Goal: Task Accomplishment & Management: Complete application form

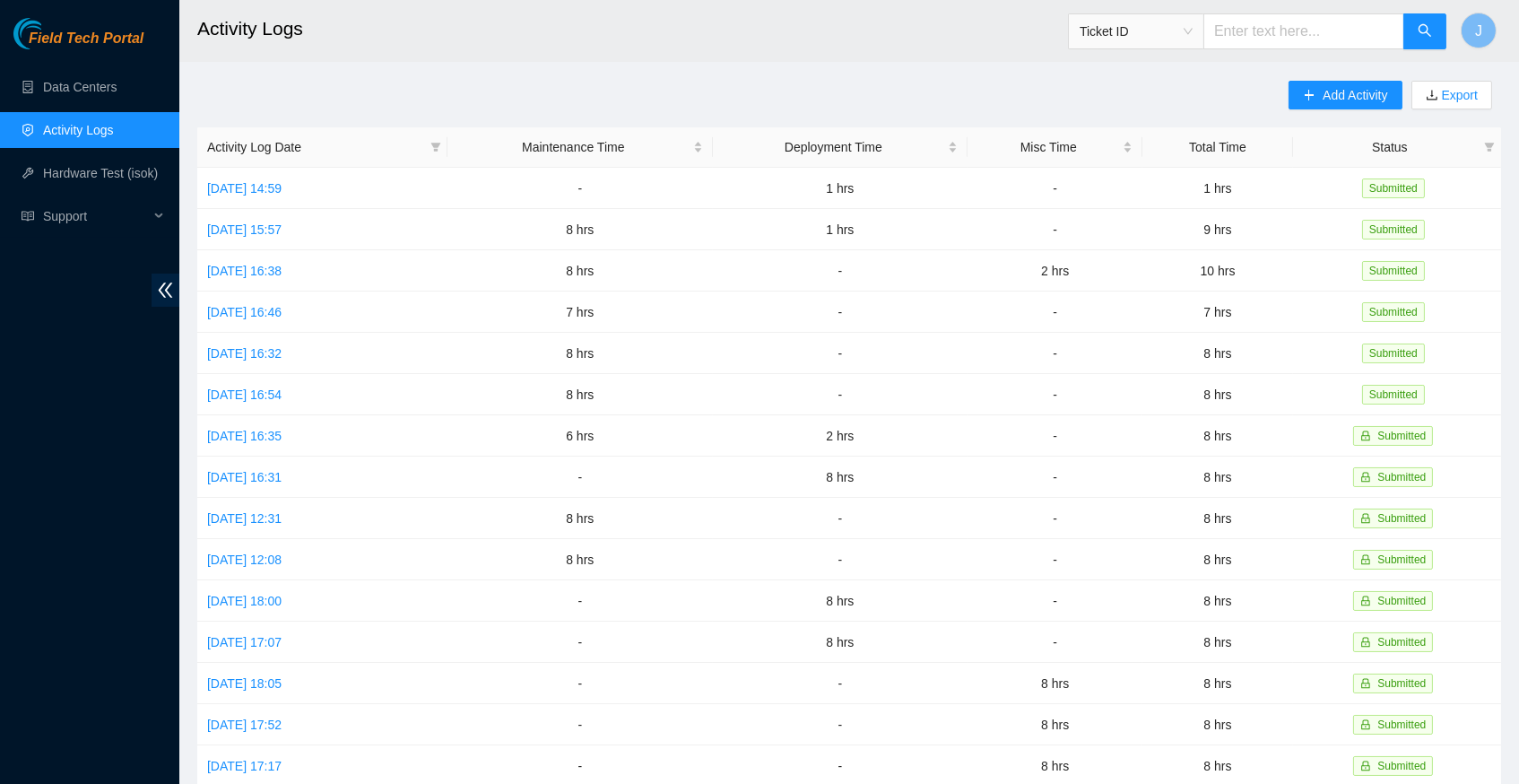
click at [104, 123] on link "Activity Logs" at bounding box center [79, 129] width 71 height 14
click at [282, 186] on link "[DATE] 14:59" at bounding box center [244, 187] width 74 height 14
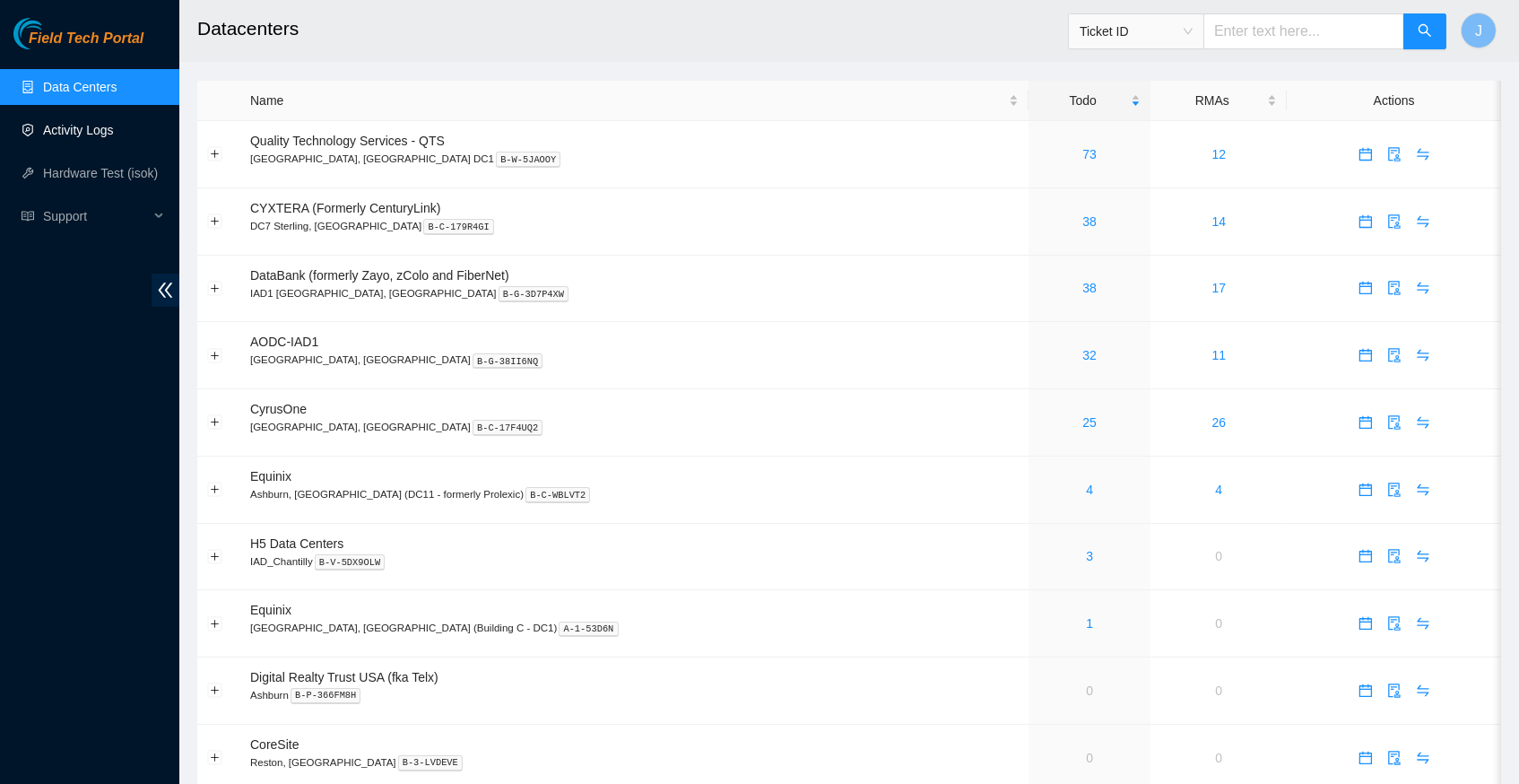
click at [104, 135] on link "Activity Logs" at bounding box center [79, 129] width 71 height 14
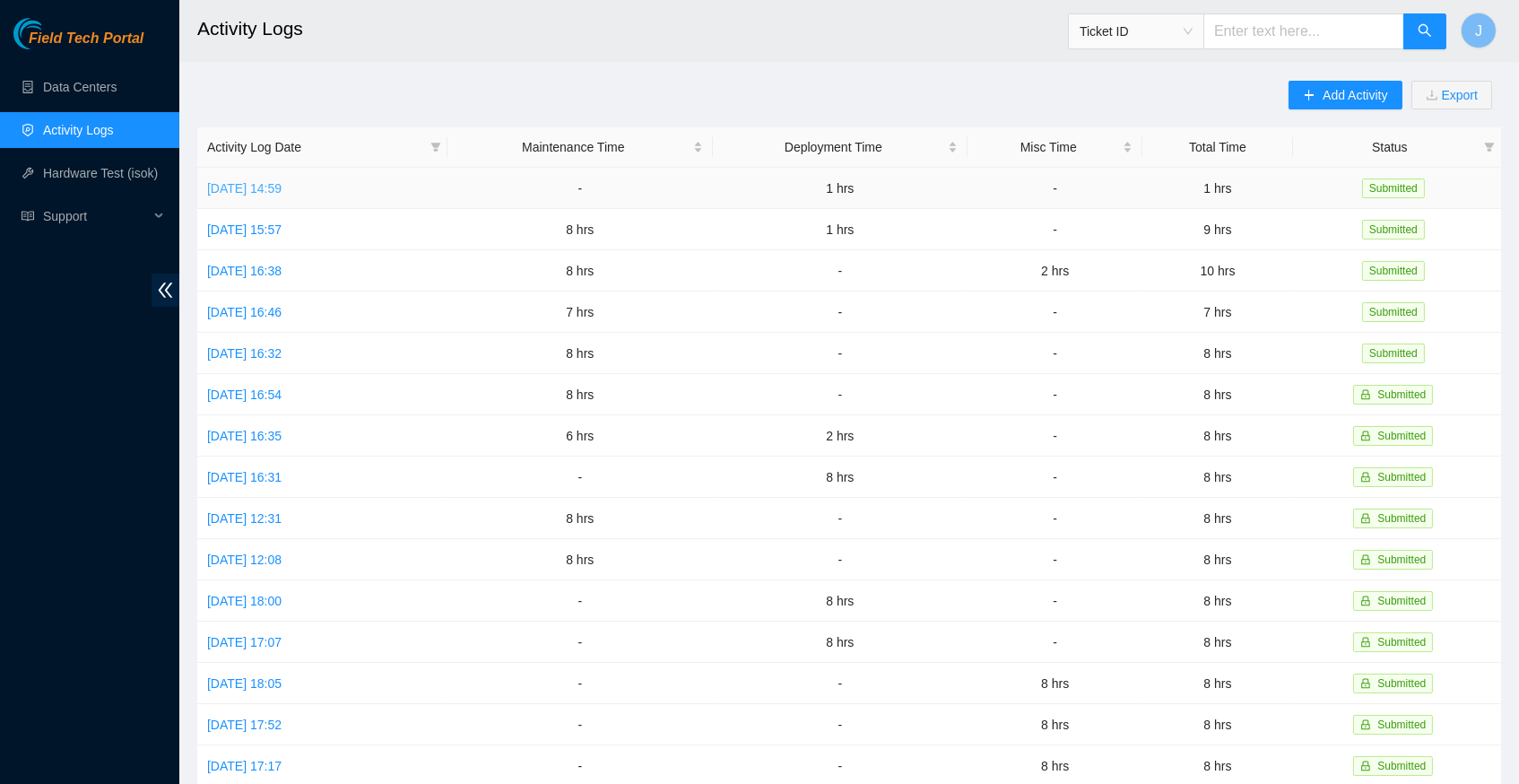
click at [282, 187] on link "[DATE] 14:59" at bounding box center [244, 187] width 74 height 14
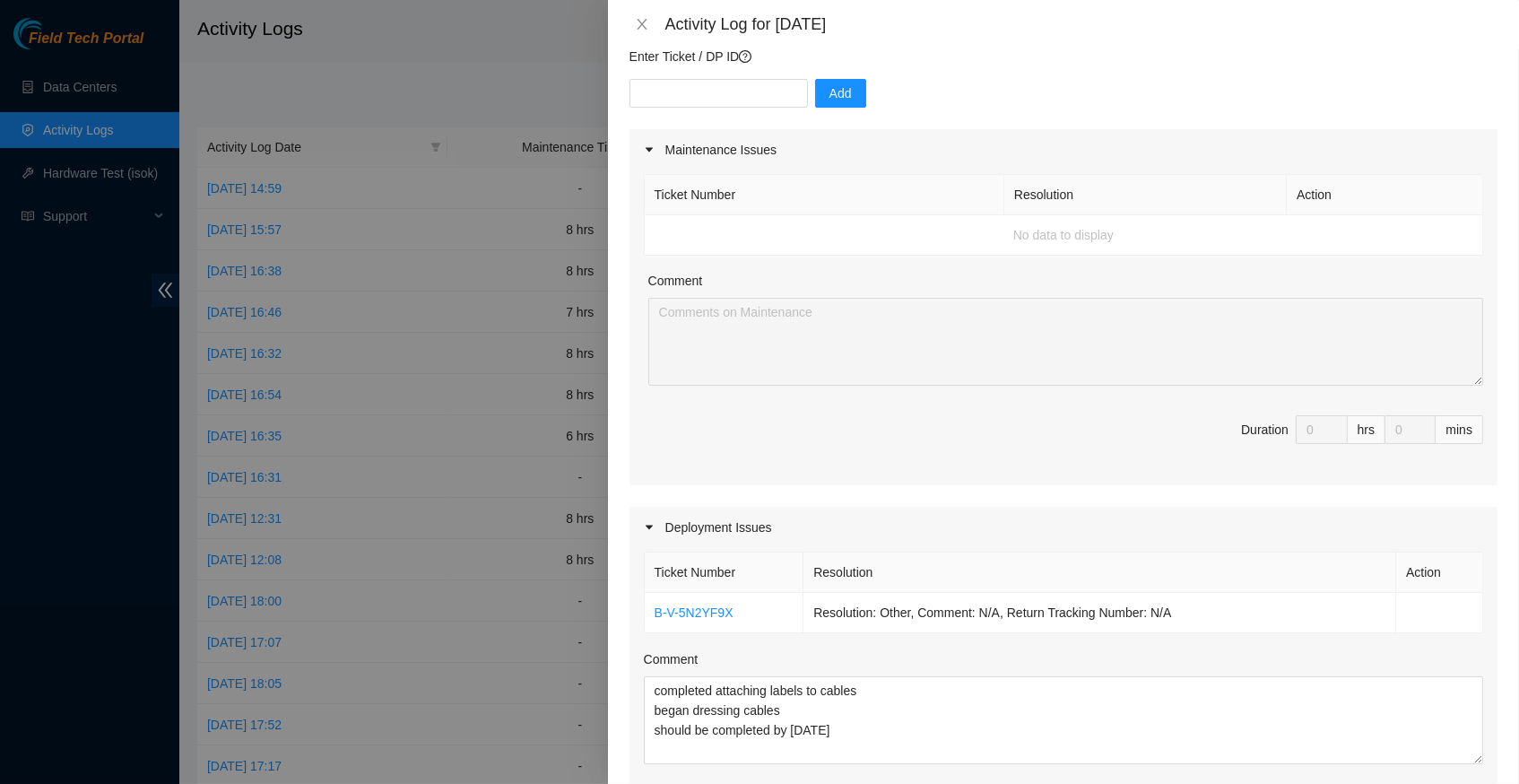
scroll to position [150, 0]
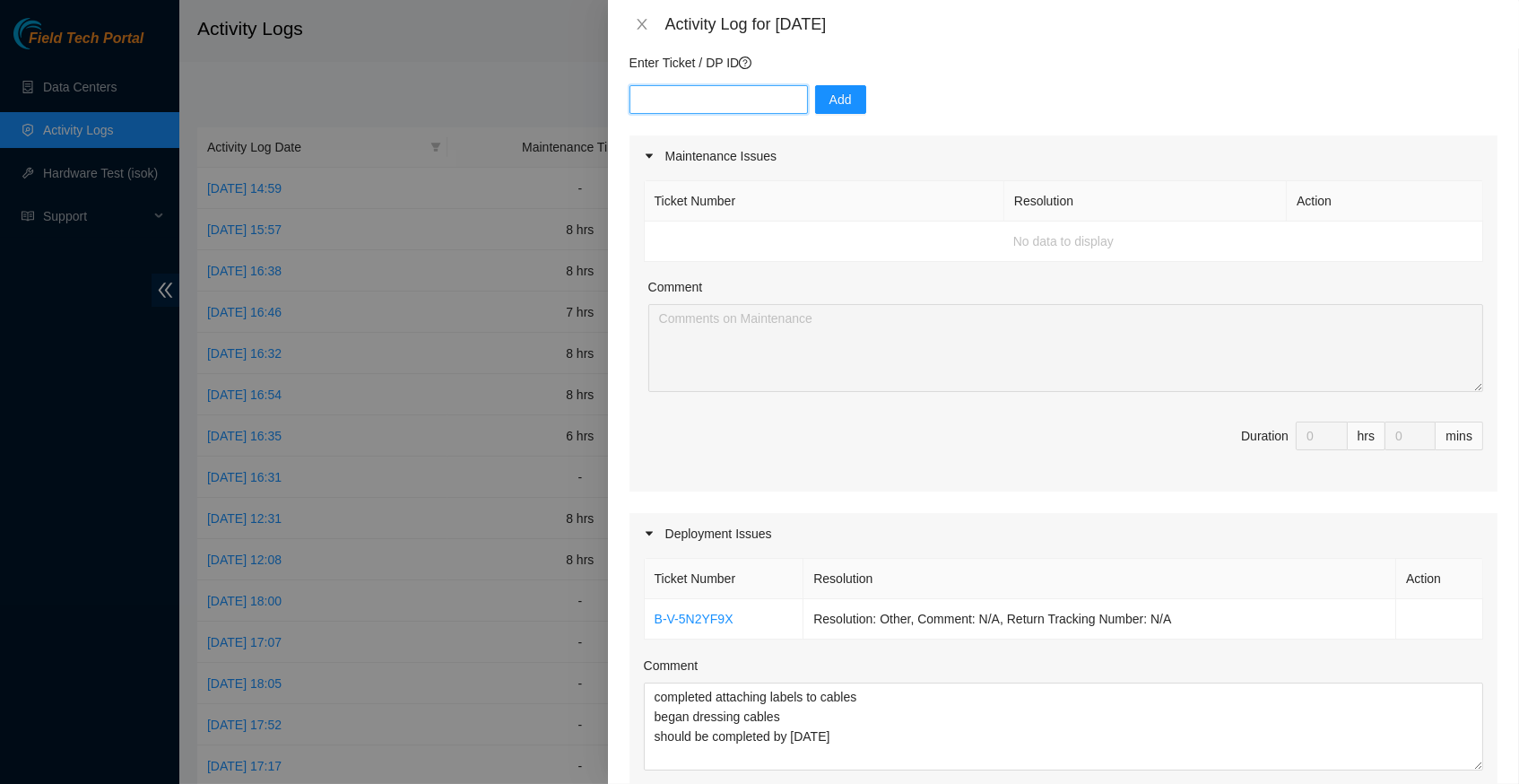
click at [767, 96] on input "text" at bounding box center [719, 99] width 178 height 29
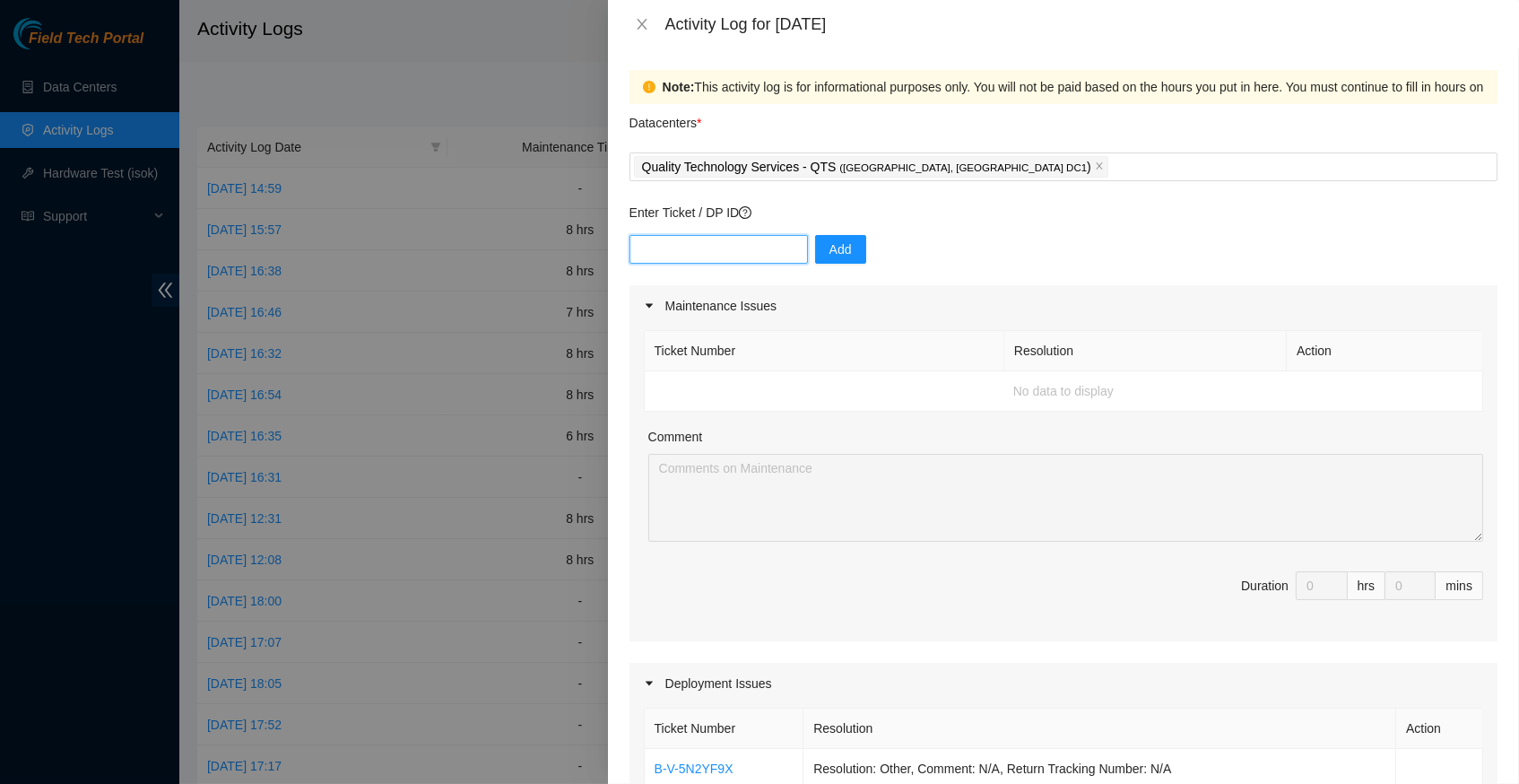
scroll to position [0, 0]
click at [677, 247] on input "text" at bounding box center [719, 249] width 178 height 29
paste input "B-V-5SYJYXN"
type input "B-V-5SYJYXN"
click at [838, 252] on span "Add" at bounding box center [841, 249] width 22 height 20
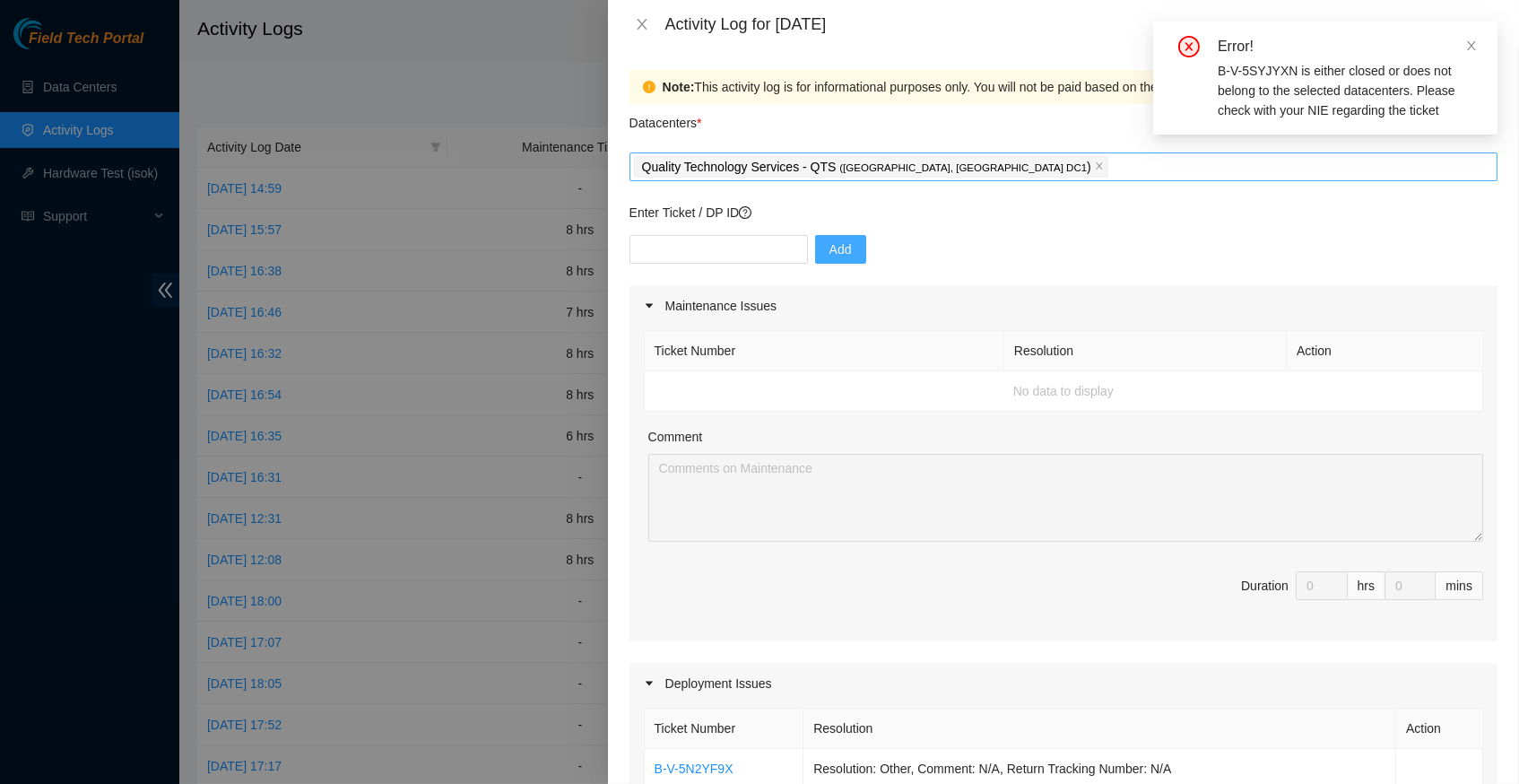
click at [1009, 156] on div "Quality Technology Services - QTS ( [GEOGRAPHIC_DATA], [GEOGRAPHIC_DATA] DC1 )" at bounding box center [1064, 167] width 859 height 25
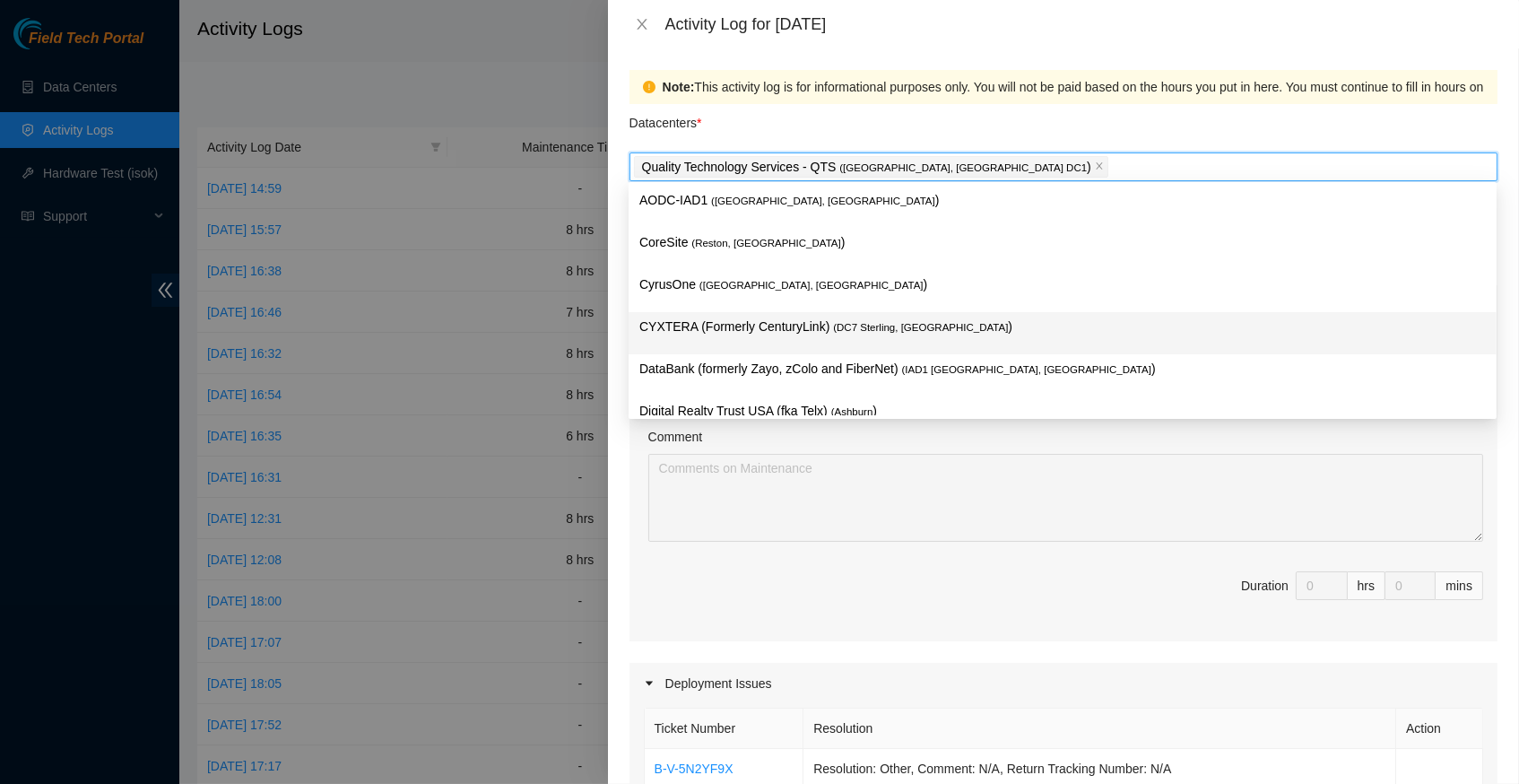
click at [948, 324] on p "CYXTERA (Formerly CenturyLink) ( DC7 Sterling, [GEOGRAPHIC_DATA] )" at bounding box center [1063, 327] width 847 height 21
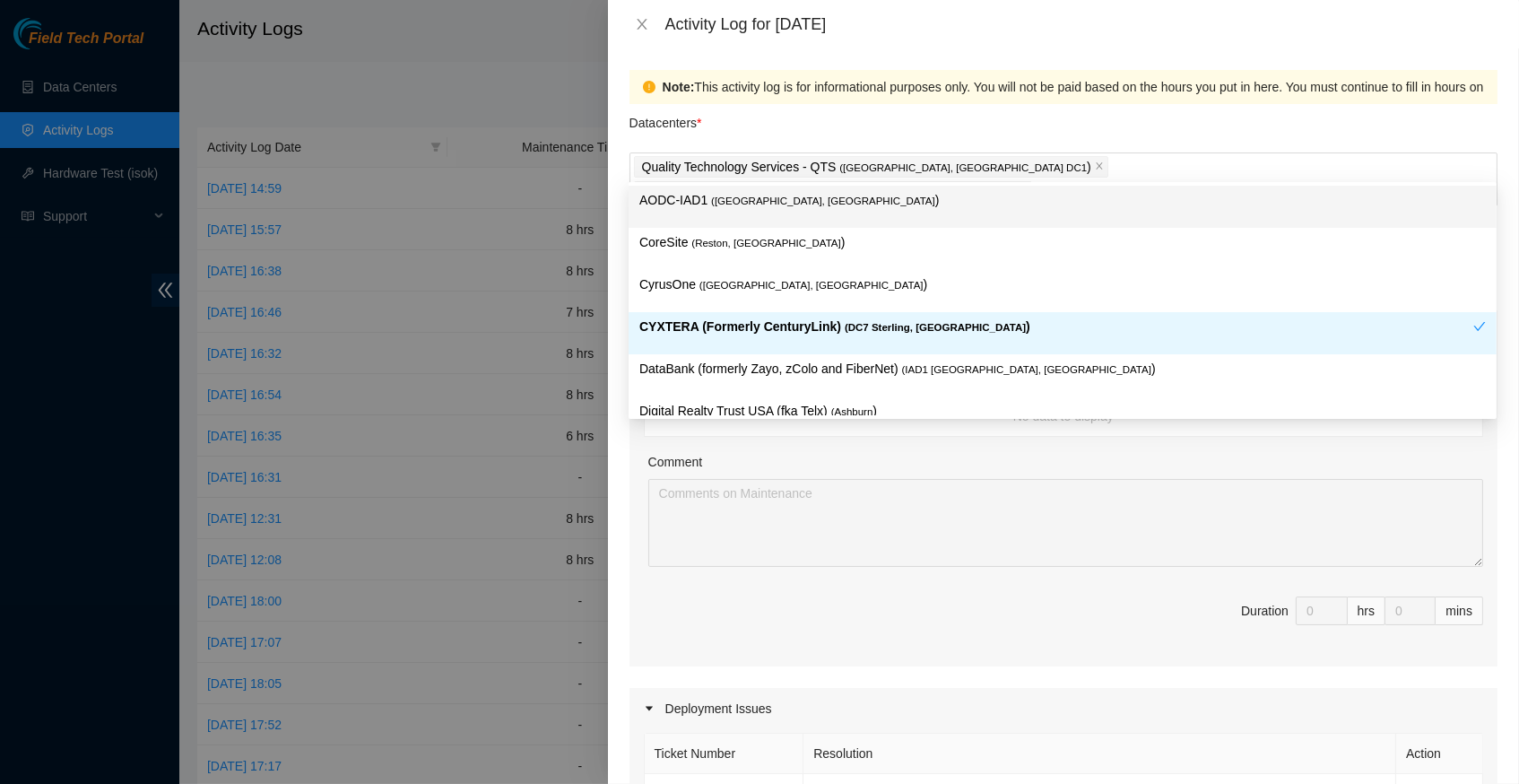
click at [824, 114] on div "Datacenters *" at bounding box center [1064, 128] width 869 height 49
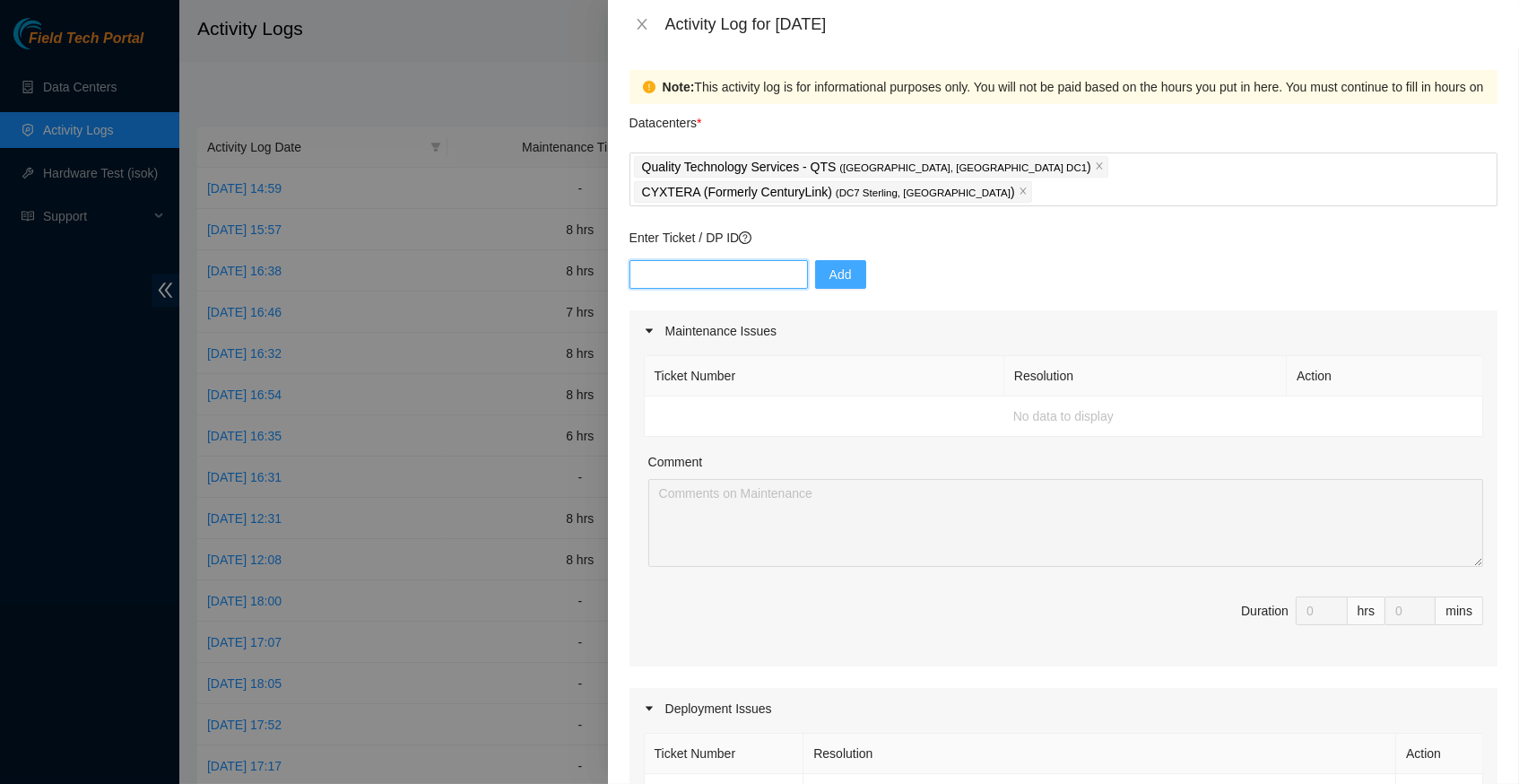
click at [714, 260] on input "text" at bounding box center [719, 274] width 178 height 29
paste input "B-V-5SYJYXN"
type input "B-V-5SYJYXN"
click at [846, 264] on span "Add" at bounding box center [841, 274] width 22 height 20
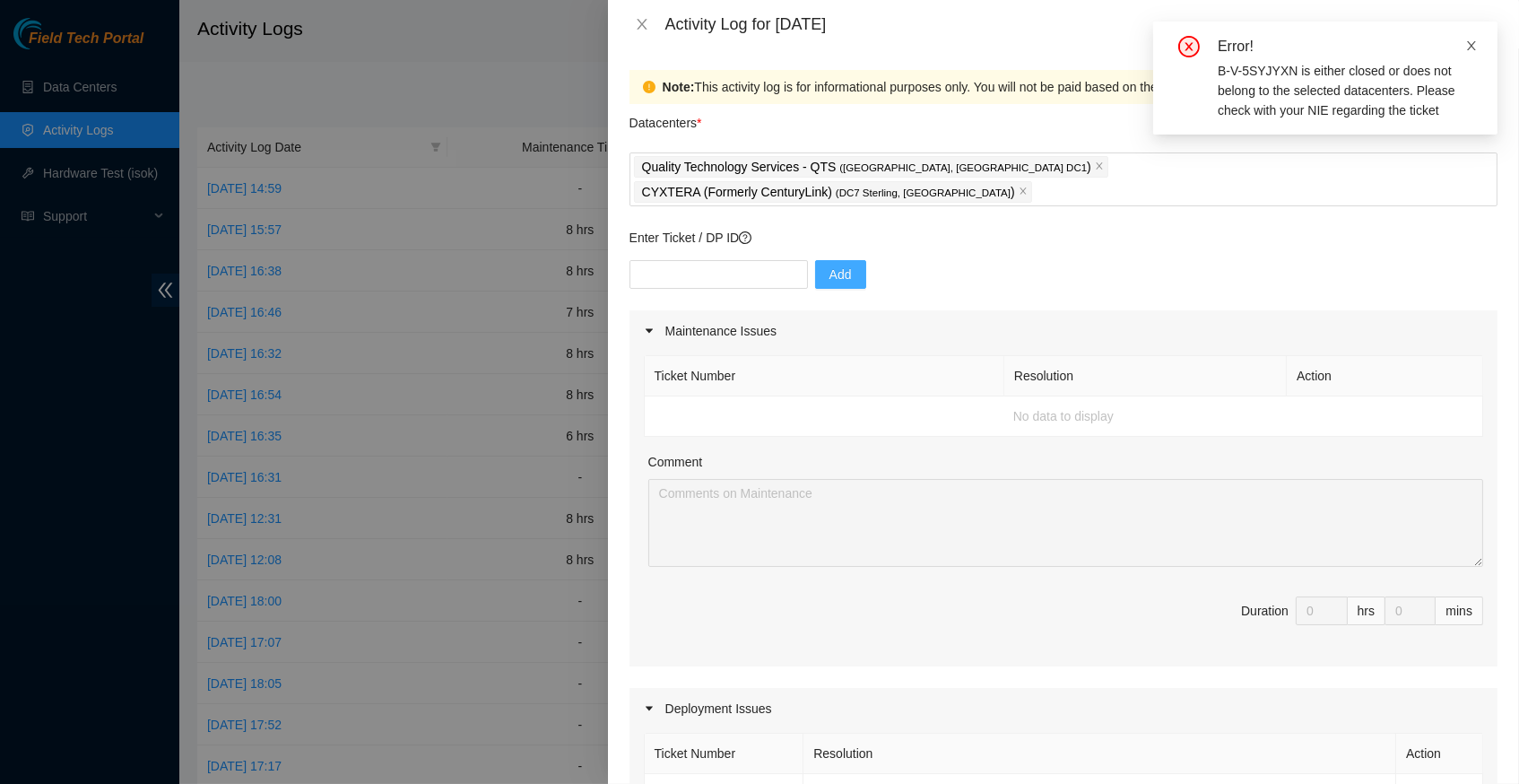
click at [1468, 49] on icon "close" at bounding box center [1472, 46] width 9 height 9
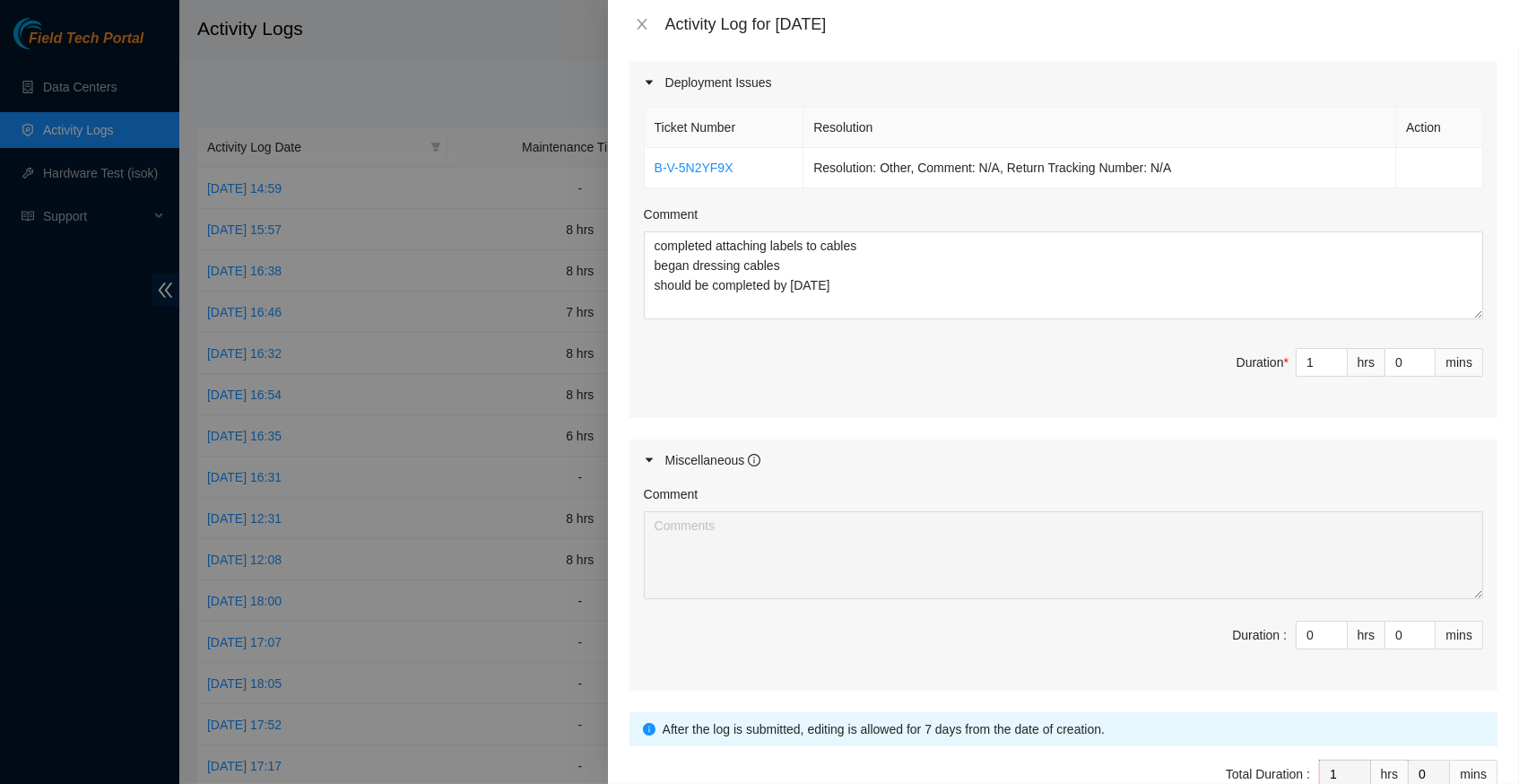
scroll to position [638, 0]
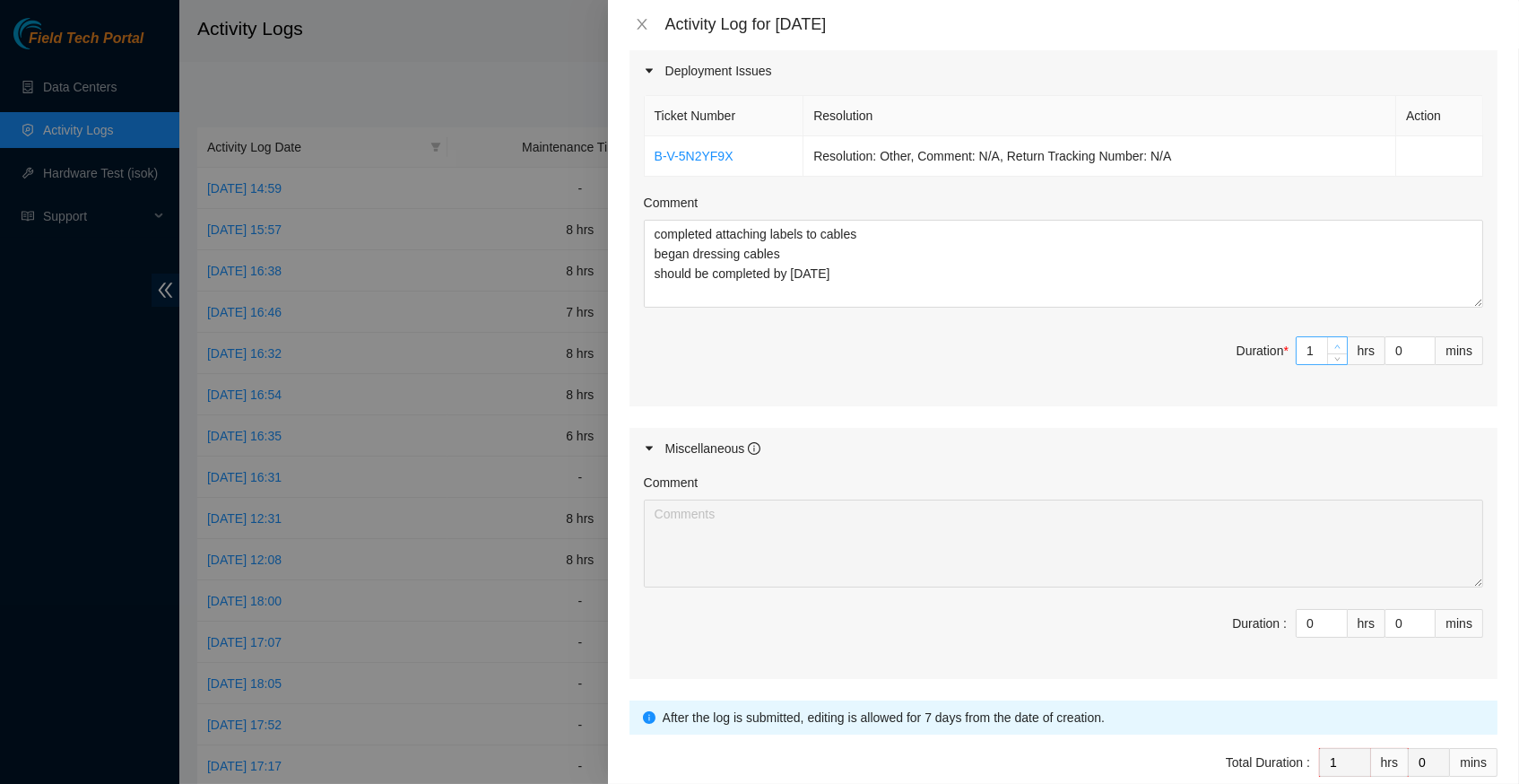
type input "2"
click at [1335, 337] on span "Increase Value" at bounding box center [1337, 345] width 20 height 16
type input "3"
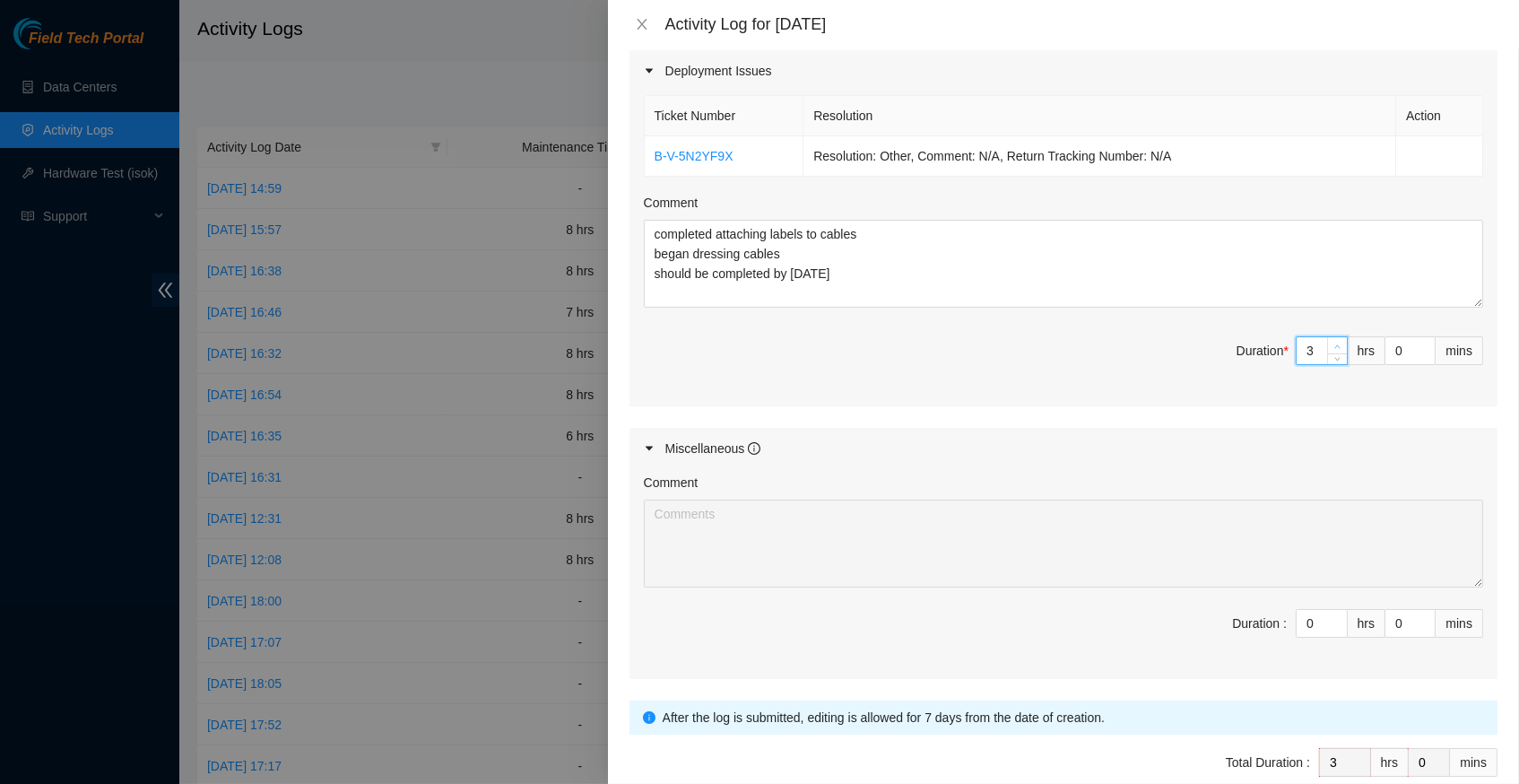
click at [1335, 337] on span "Increase Value" at bounding box center [1337, 345] width 20 height 16
type input "4"
click at [1335, 337] on span "Increase Value" at bounding box center [1337, 345] width 20 height 16
type input "5"
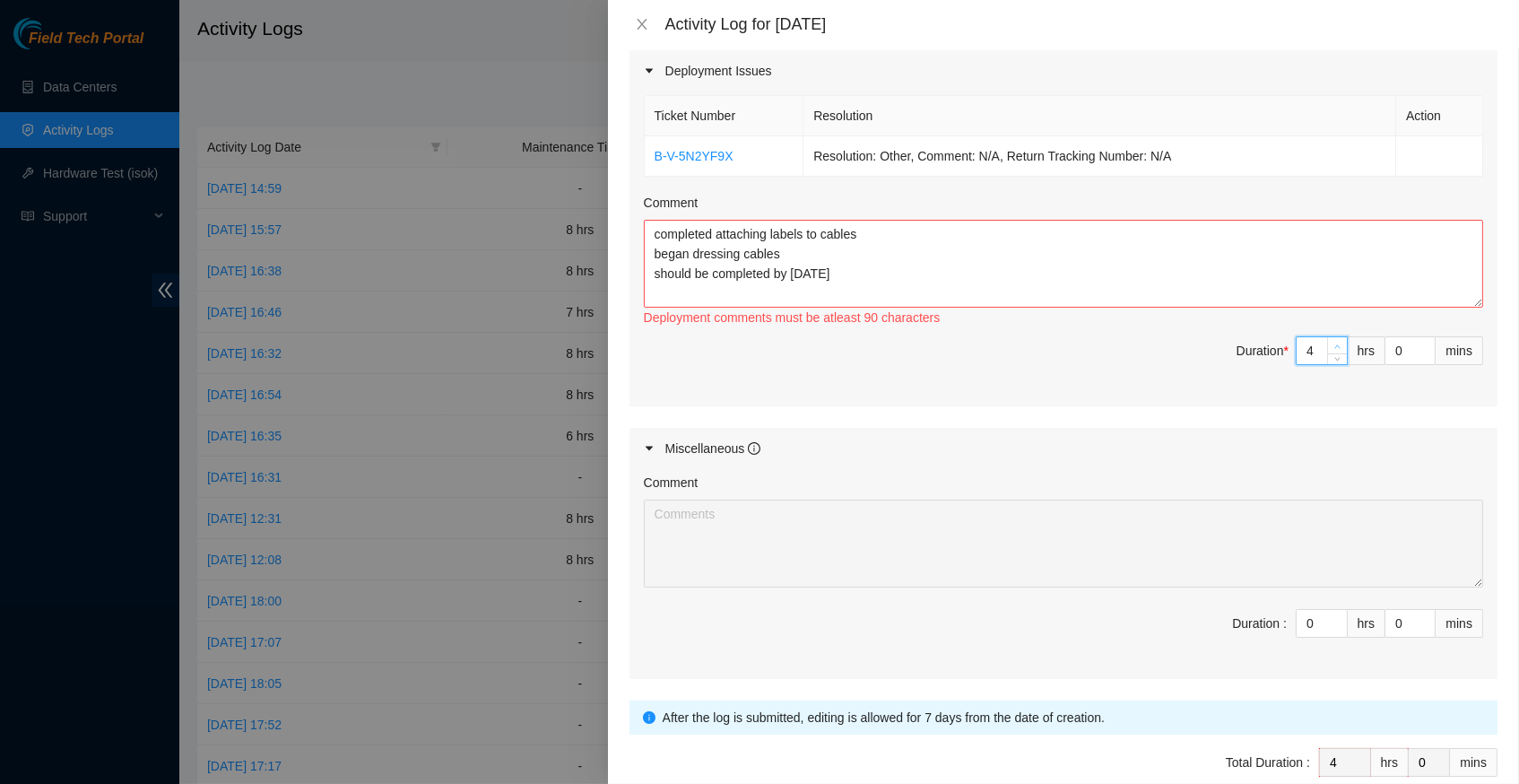
type input "5"
click at [1335, 337] on span "Increase Value" at bounding box center [1337, 345] width 20 height 16
type input "6"
click at [1335, 337] on span "Increase Value" at bounding box center [1337, 345] width 20 height 16
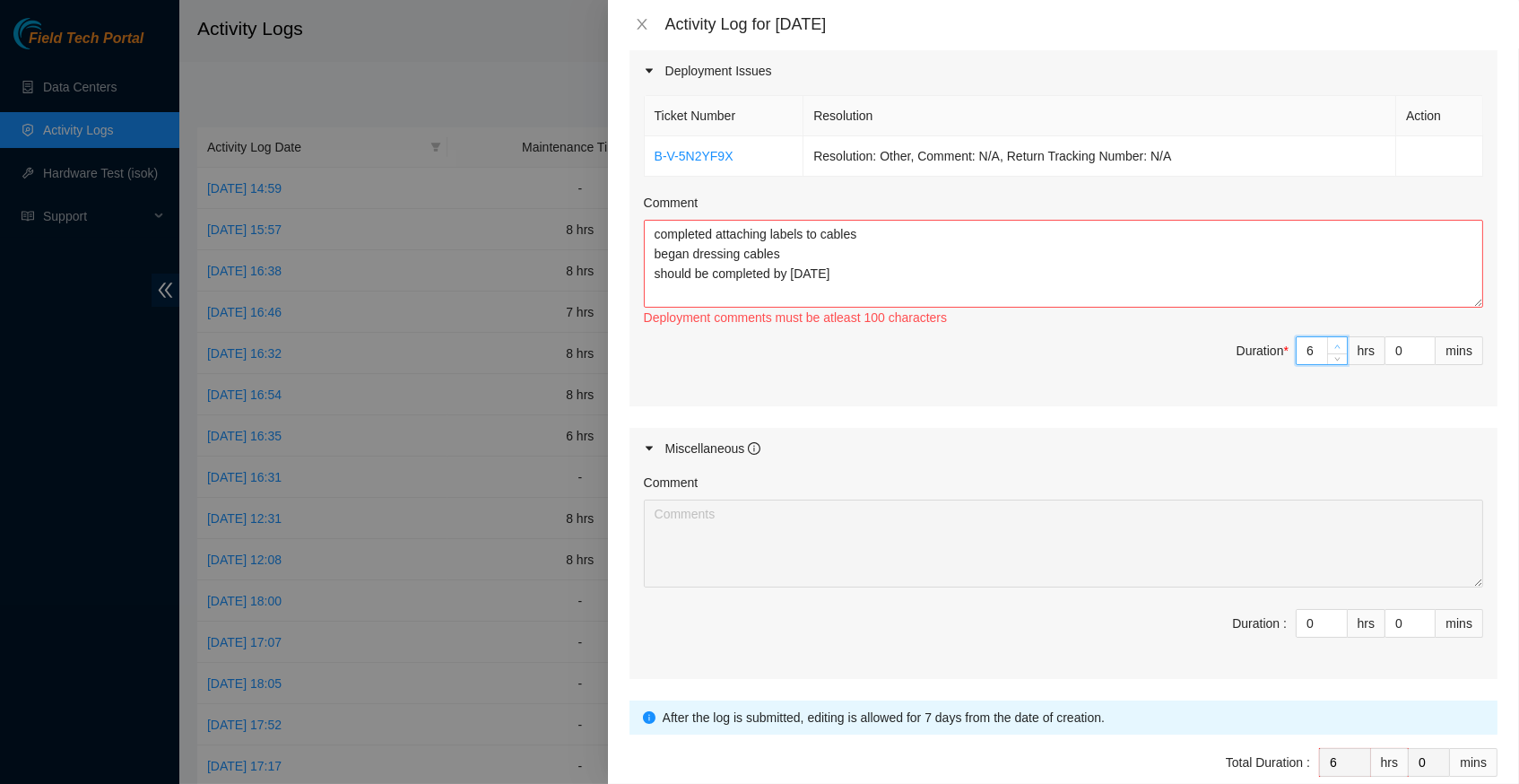
type input "7"
click at [1335, 337] on span "Increase Value" at bounding box center [1337, 345] width 20 height 16
type input "8"
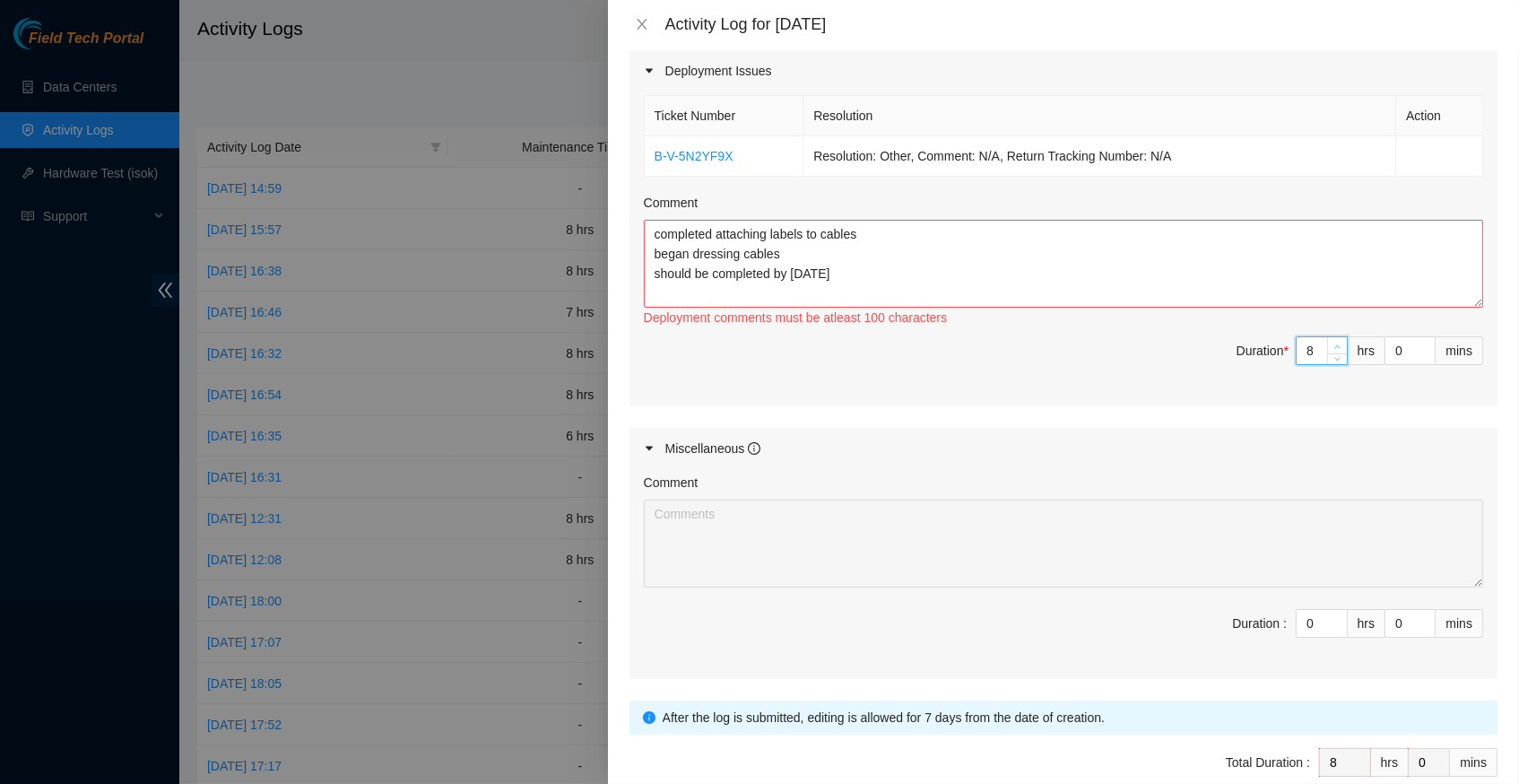
click at [1335, 337] on span "Increase Value" at bounding box center [1337, 345] width 20 height 16
click at [1038, 237] on textarea "completed attaching labels to cables began dressing cables should be completed …" at bounding box center [1064, 264] width 840 height 88
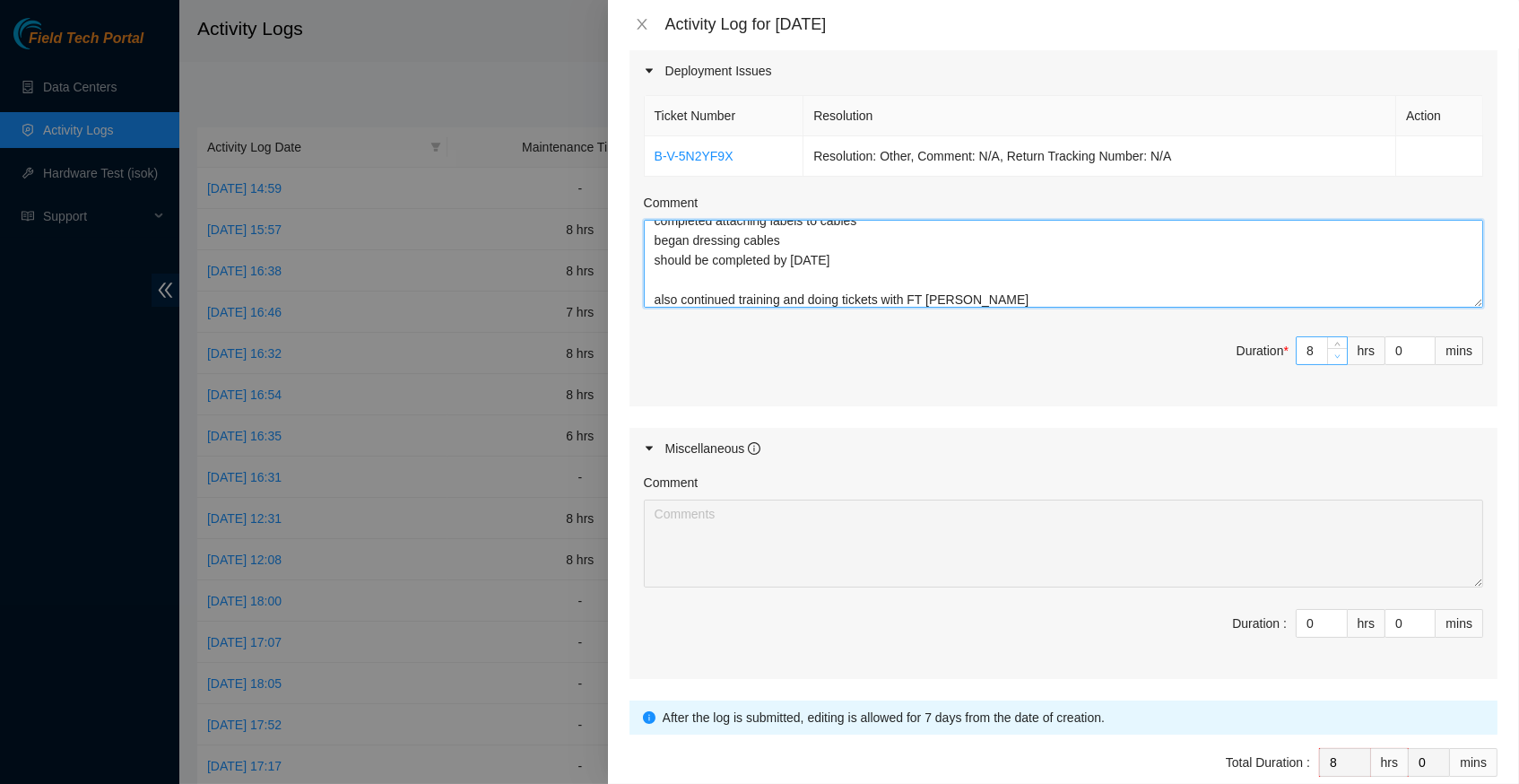
type textarea "completed attaching labels to cables began dressing cables should be completed …"
type input "7"
click at [1336, 353] on icon "down" at bounding box center [1337, 356] width 7 height 7
type input "6"
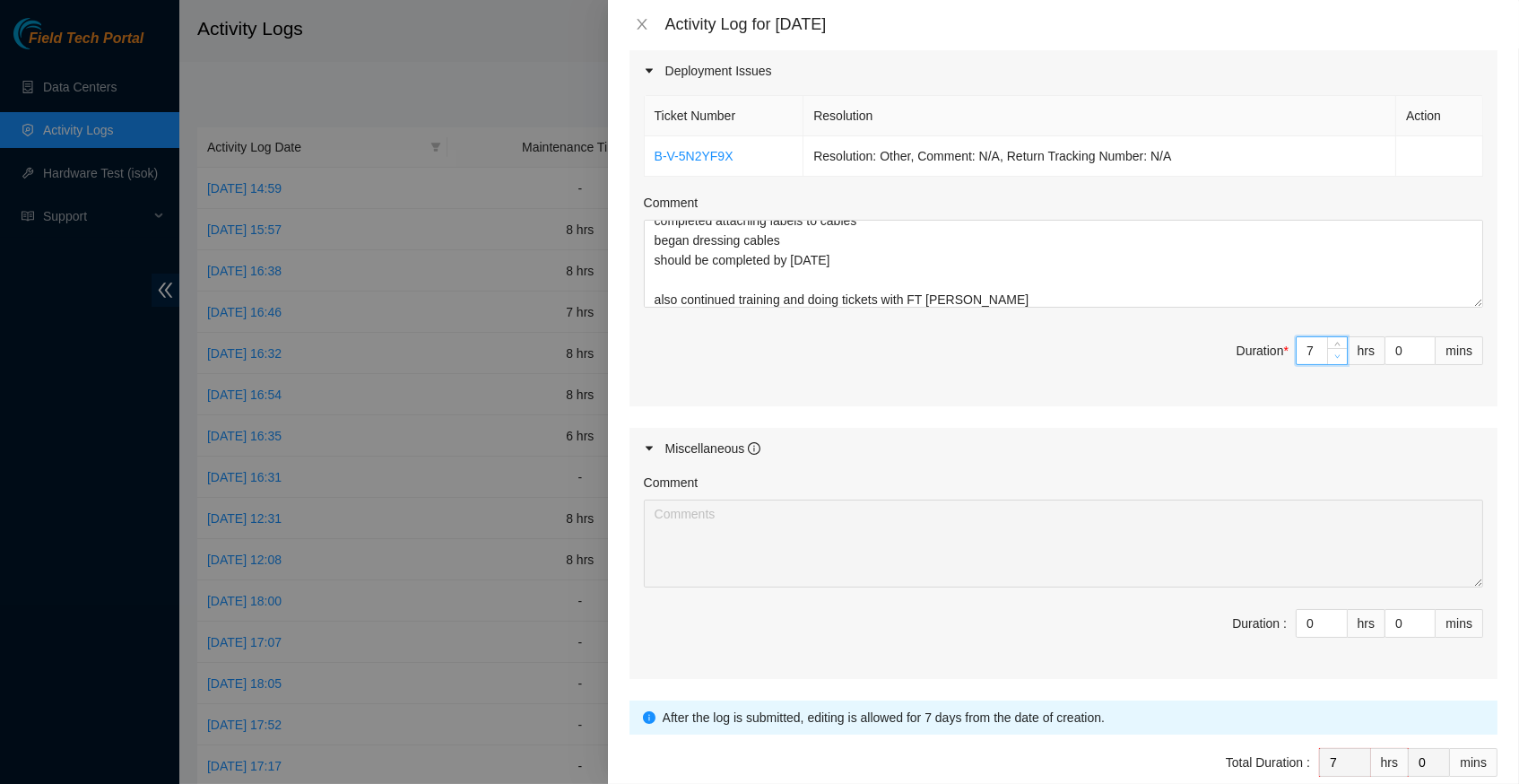
type input "6"
click at [1336, 353] on icon "down" at bounding box center [1337, 356] width 7 height 7
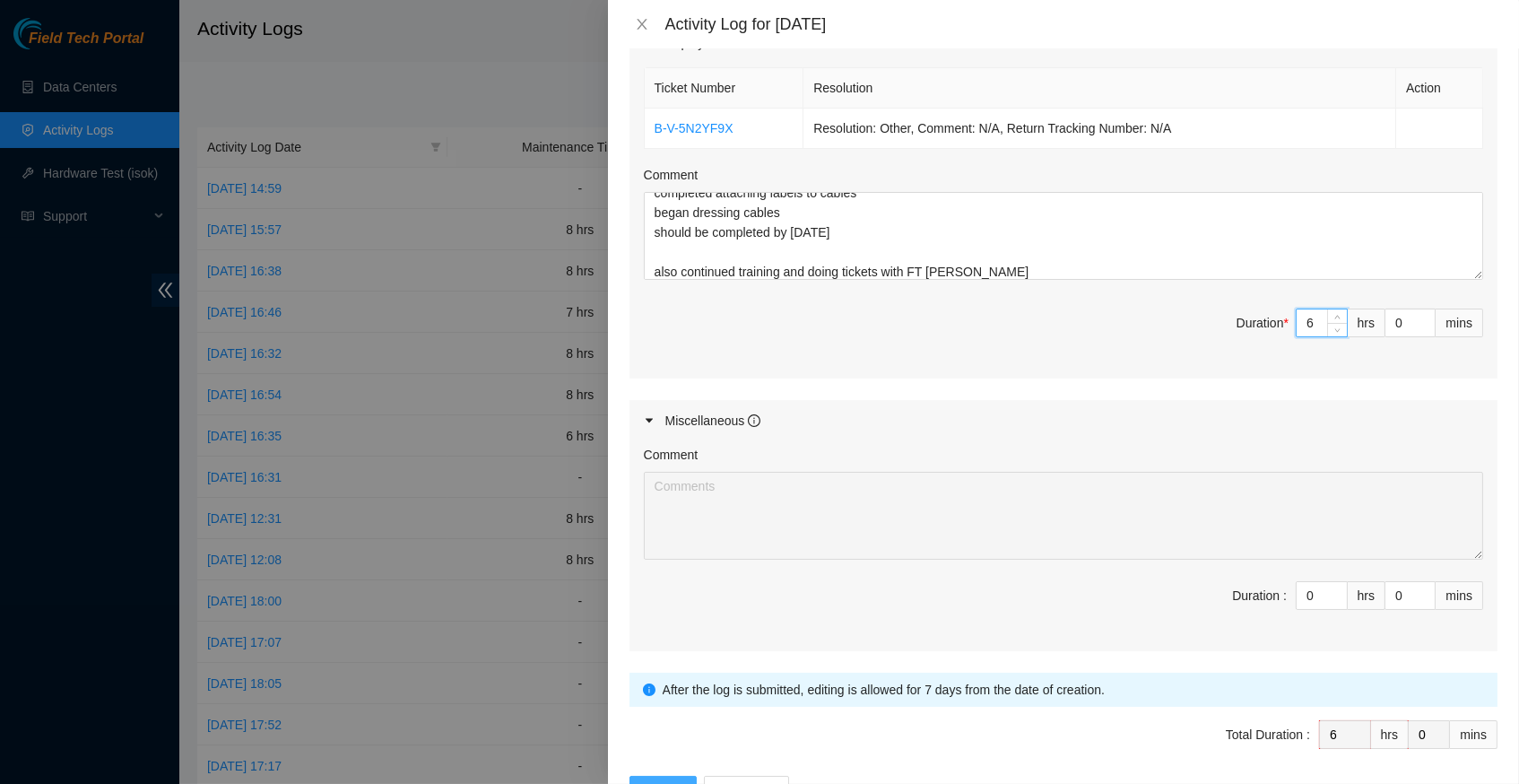
click at [668, 780] on span "Submit" at bounding box center [663, 790] width 39 height 20
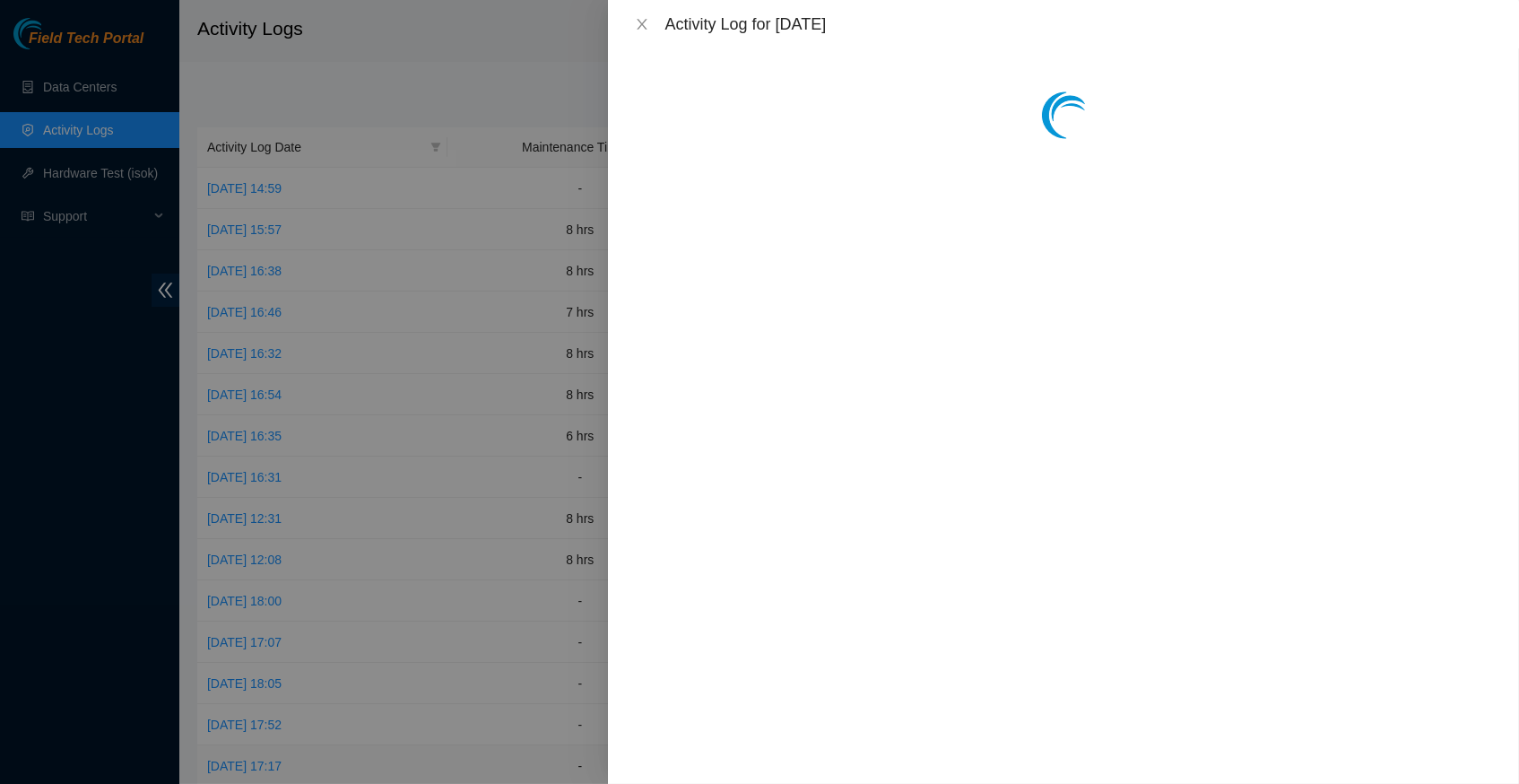
scroll to position [0, 0]
